Goal: Task Accomplishment & Management: Manage account settings

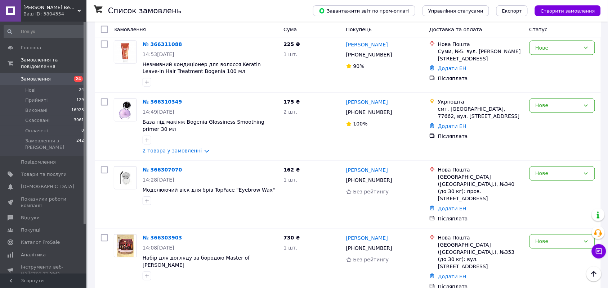
scroll to position [450, 0]
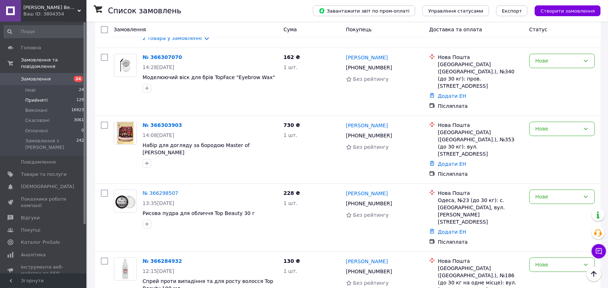
click at [33, 97] on span "Прийняті" at bounding box center [36, 100] width 22 height 6
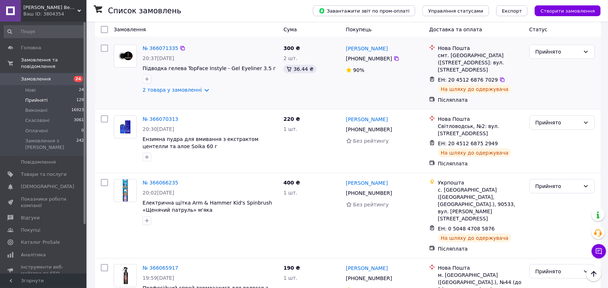
scroll to position [3321, 0]
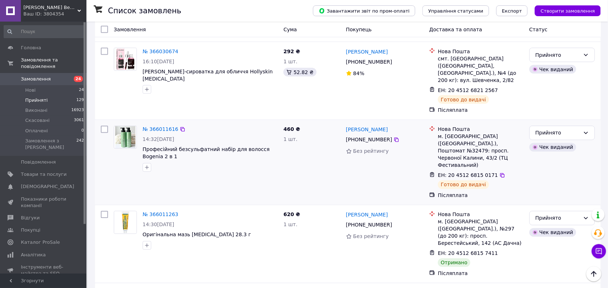
scroll to position [315, 0]
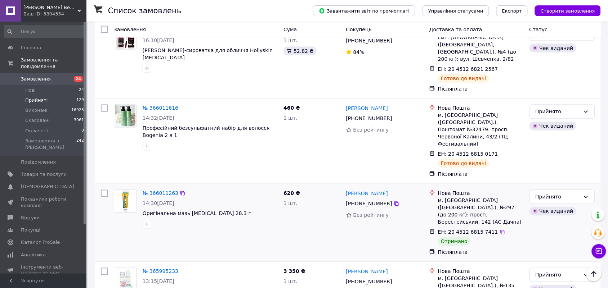
drag, startPoint x: 589, startPoint y: 149, endPoint x: 582, endPoint y: 155, distance: 8.9
click at [589, 194] on icon at bounding box center [586, 197] width 6 height 6
click at [557, 167] on li "Виконано" at bounding box center [562, 163] width 65 height 13
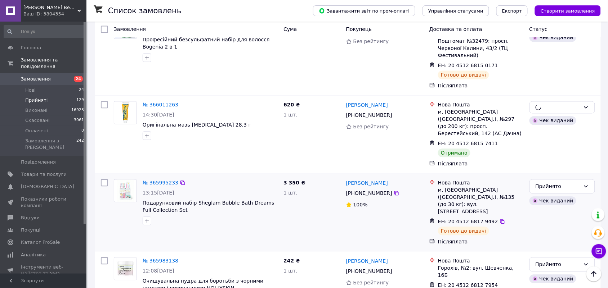
scroll to position [495, 0]
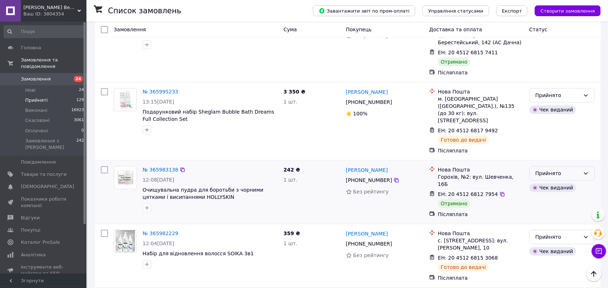
click at [589, 166] on div "Прийнято" at bounding box center [562, 173] width 66 height 14
drag, startPoint x: 566, startPoint y: 117, endPoint x: 574, endPoint y: 118, distance: 8.3
click at [566, 118] on li "Виконано" at bounding box center [562, 118] width 65 height 13
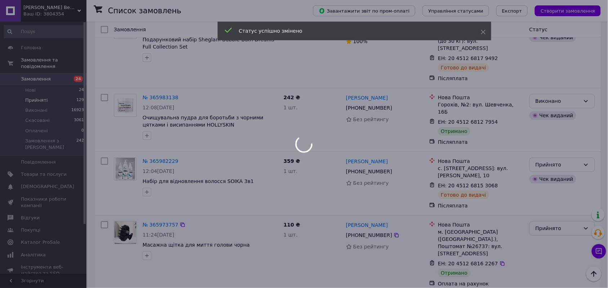
scroll to position [585, 0]
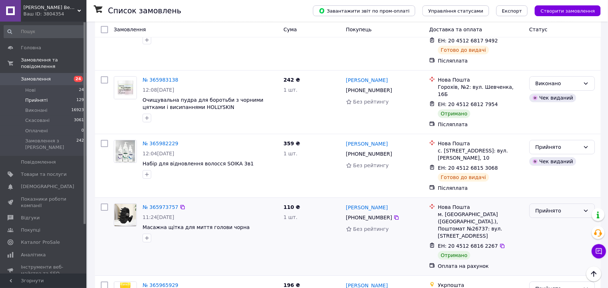
click at [584, 208] on icon at bounding box center [586, 211] width 6 height 6
click at [560, 143] on li "Виконано" at bounding box center [562, 142] width 65 height 13
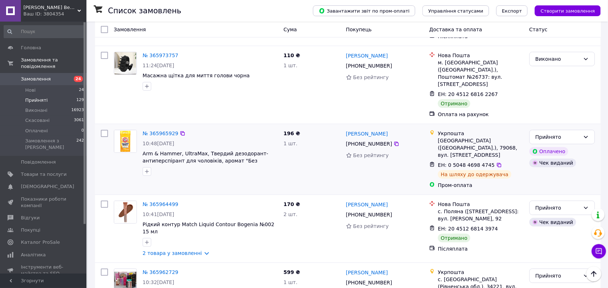
scroll to position [765, 0]
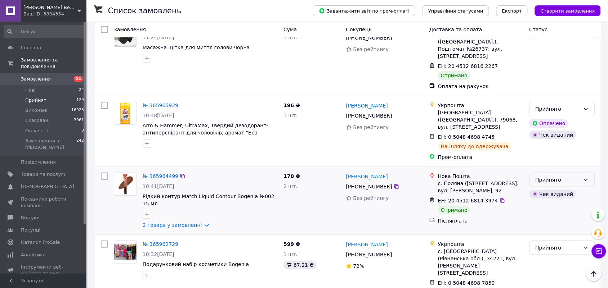
click at [584, 177] on icon at bounding box center [586, 180] width 6 height 6
click at [573, 90] on li "Виконано" at bounding box center [562, 90] width 65 height 13
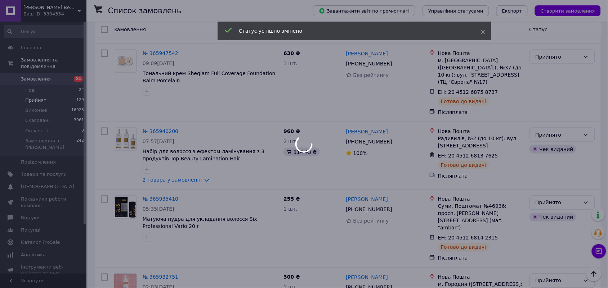
scroll to position [1035, 0]
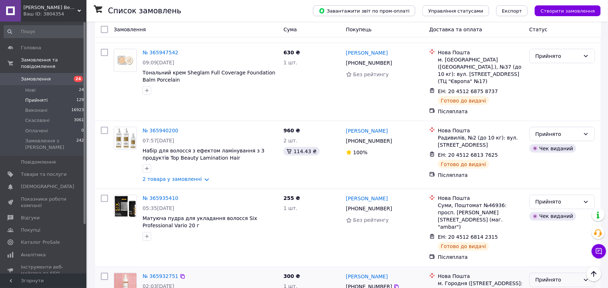
click at [588, 278] on icon at bounding box center [586, 281] width 6 height 6
click at [569, 161] on li "Виконано" at bounding box center [562, 158] width 65 height 13
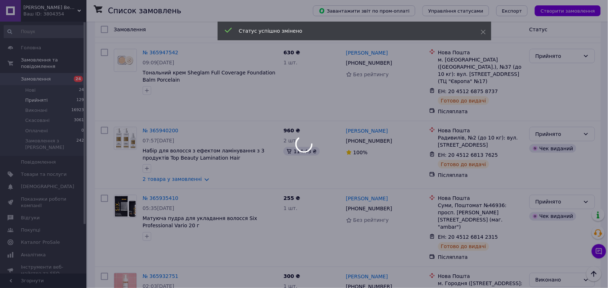
scroll to position [1125, 0]
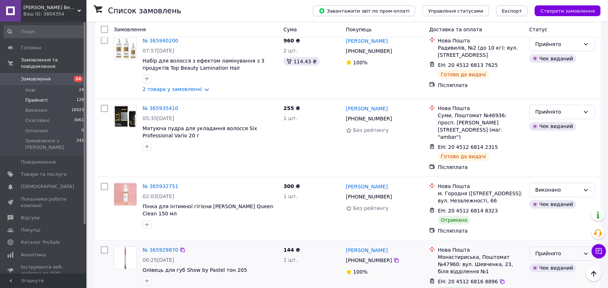
click at [585, 251] on icon at bounding box center [586, 254] width 6 height 6
click at [569, 139] on li "Виконано" at bounding box center [562, 138] width 65 height 13
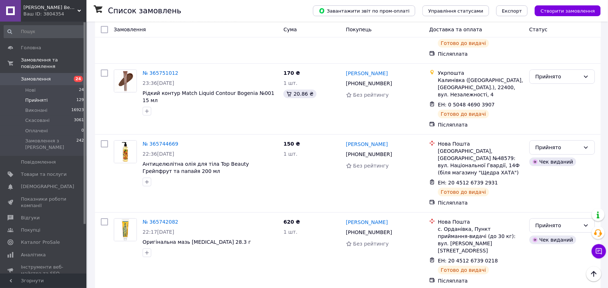
scroll to position [2250, 0]
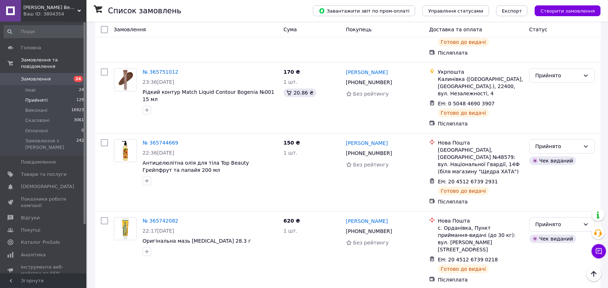
click at [570, 80] on li "Виконано" at bounding box center [562, 80] width 65 height 13
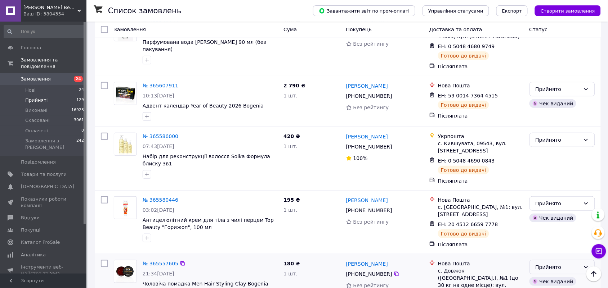
scroll to position [2481, 0]
click at [571, 161] on li "Виконано" at bounding box center [562, 160] width 65 height 13
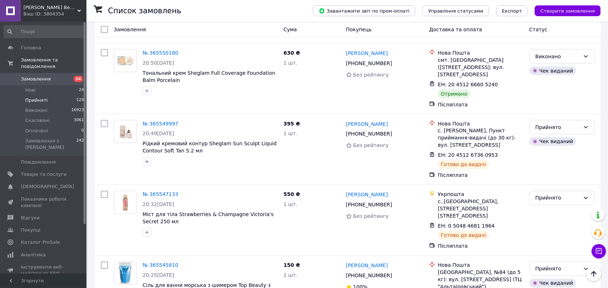
scroll to position [2564, 0]
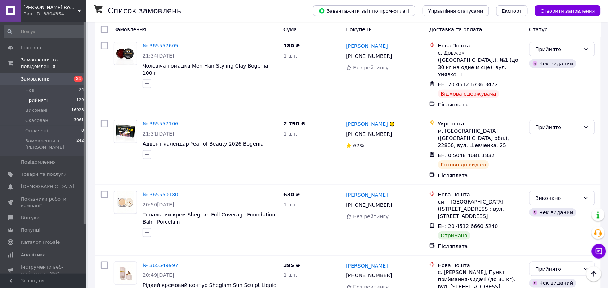
click at [562, 204] on li "Виконано" at bounding box center [562, 205] width 65 height 13
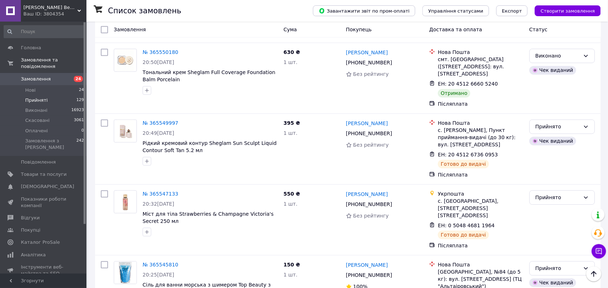
click at [565, 138] on li "Виконано" at bounding box center [562, 138] width 65 height 13
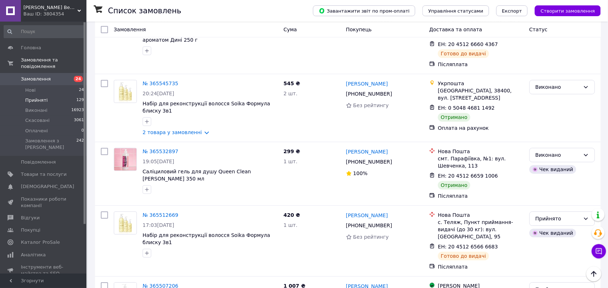
scroll to position [2970, 0]
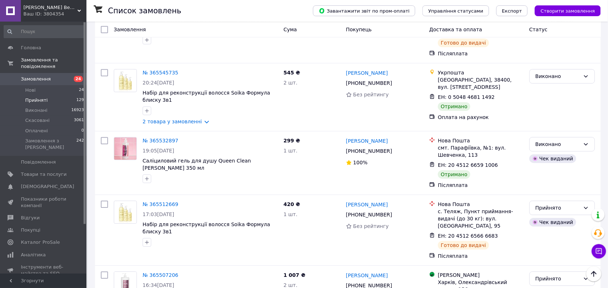
click at [575, 128] on li "Виконано" at bounding box center [562, 127] width 65 height 13
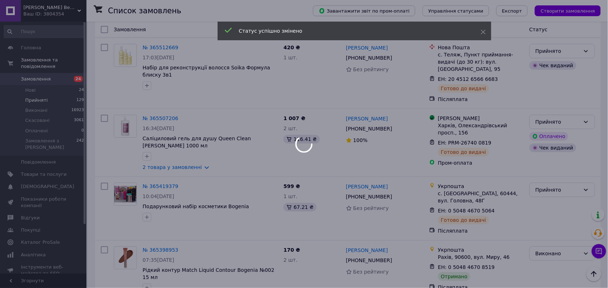
scroll to position [3133, 0]
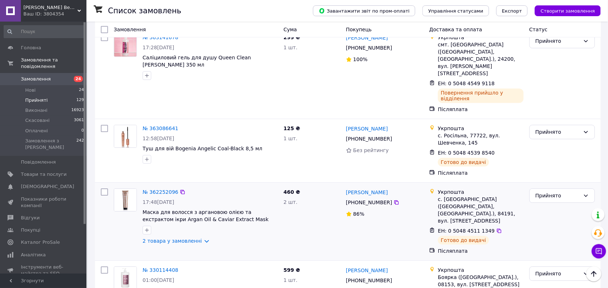
scroll to position [1395, 0]
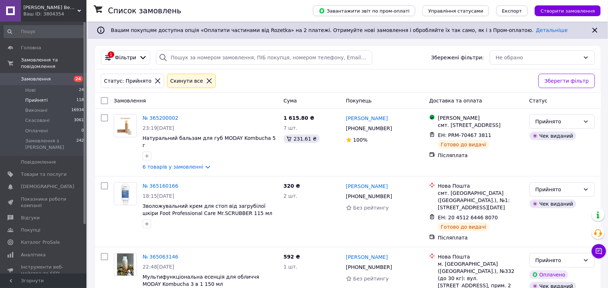
click at [13, 15] on link at bounding box center [10, 11] width 21 height 22
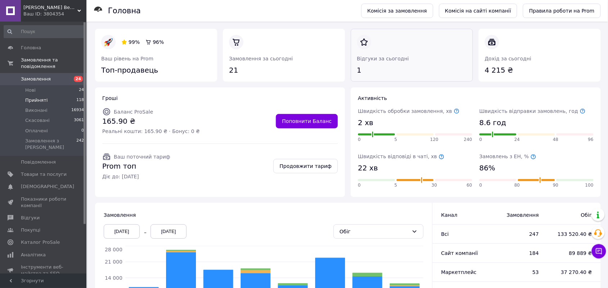
click at [357, 76] on link at bounding box center [357, 76] width 0 height 0
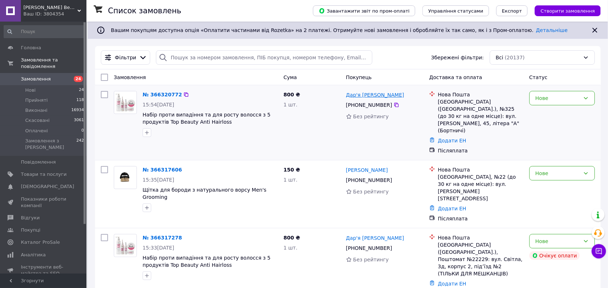
click at [378, 98] on link "Дар'я [PERSON_NAME]" at bounding box center [375, 94] width 58 height 7
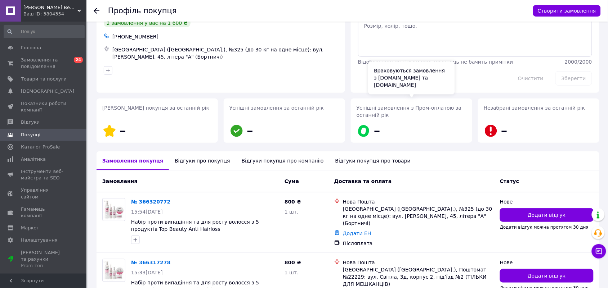
scroll to position [85, 0]
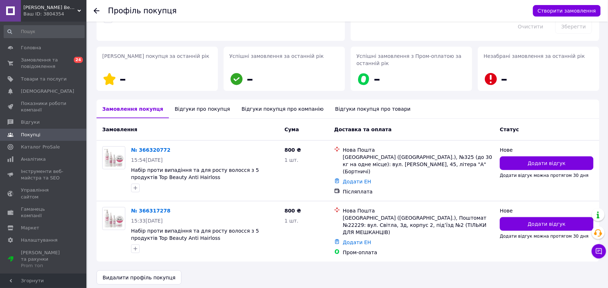
click at [204, 111] on div "Відгуки про покупця" at bounding box center [202, 109] width 67 height 19
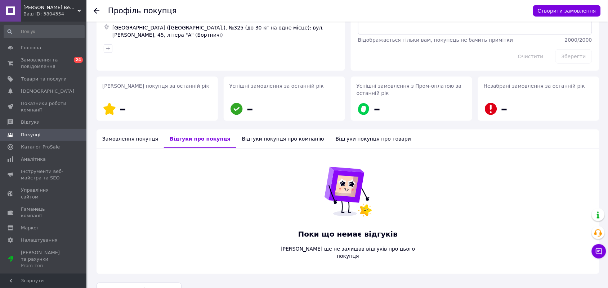
scroll to position [65, 0]
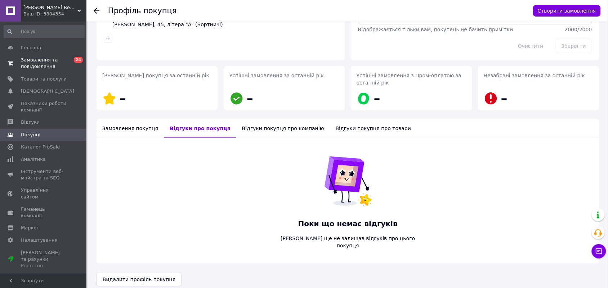
click at [39, 61] on span "Замовлення та повідомлення" at bounding box center [44, 63] width 46 height 13
